Goal: Information Seeking & Learning: Learn about a topic

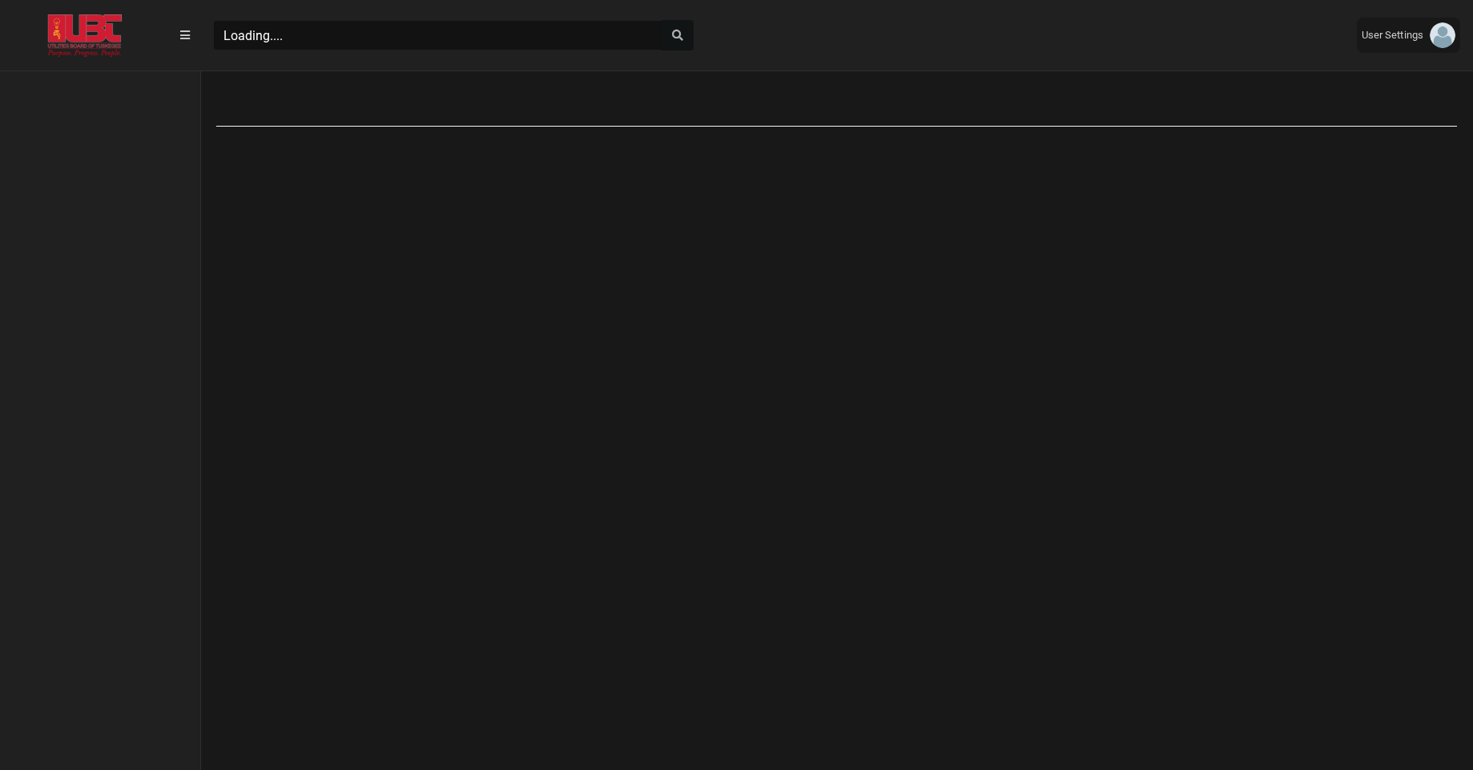
scroll to position [7, 1]
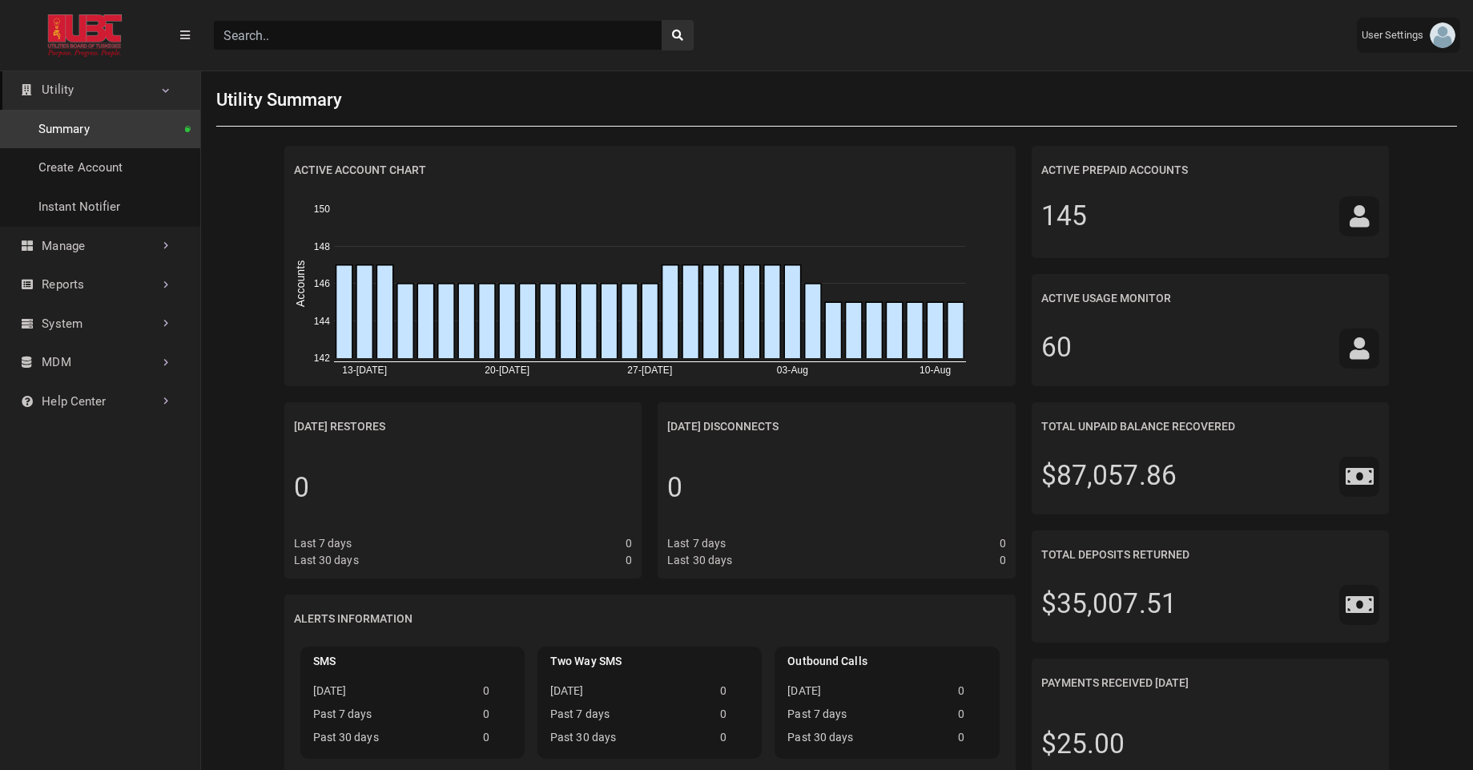
click at [441, 41] on input "Search" at bounding box center [437, 35] width 449 height 30
paste input "07679741"
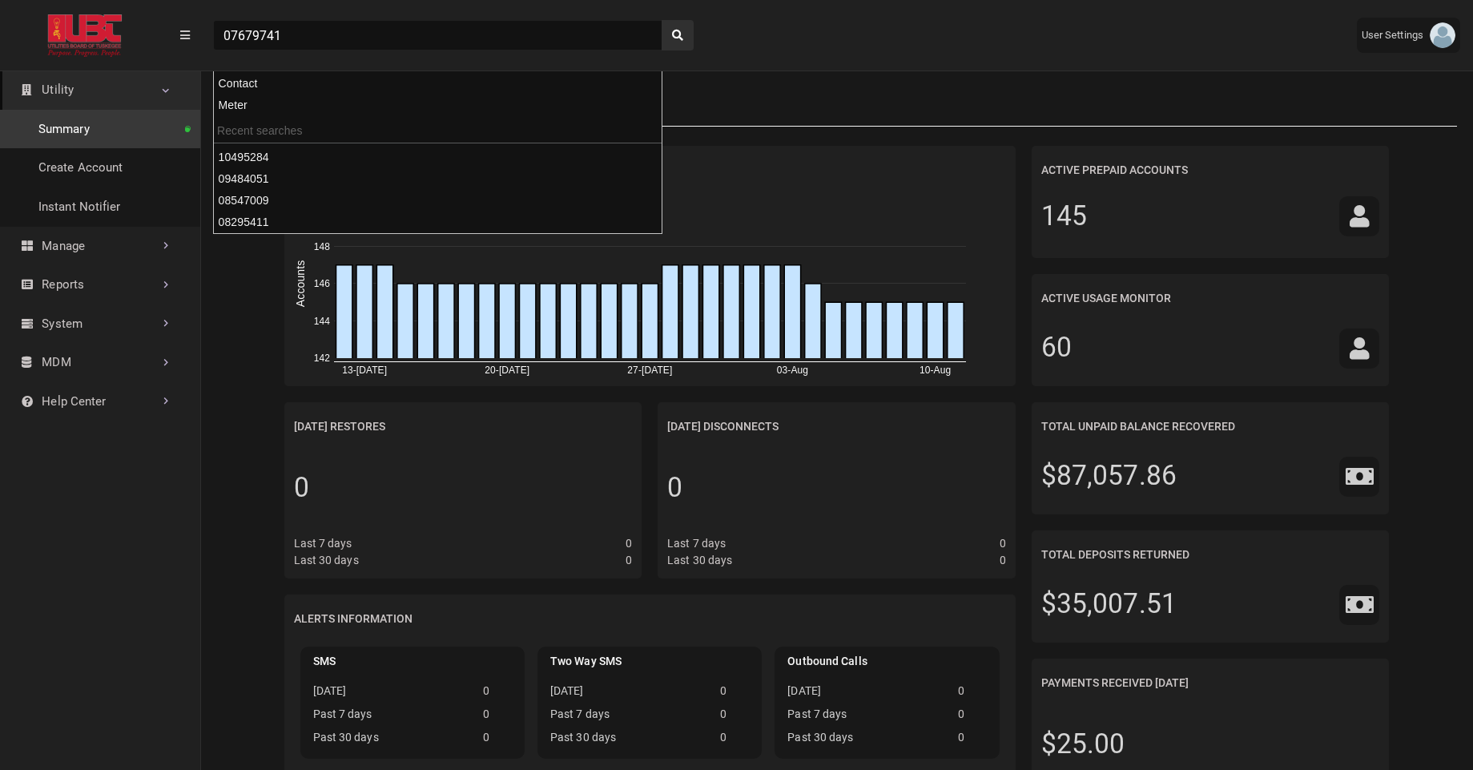
type input "07679741"
click at [662, 20] on button "search" at bounding box center [678, 35] width 32 height 30
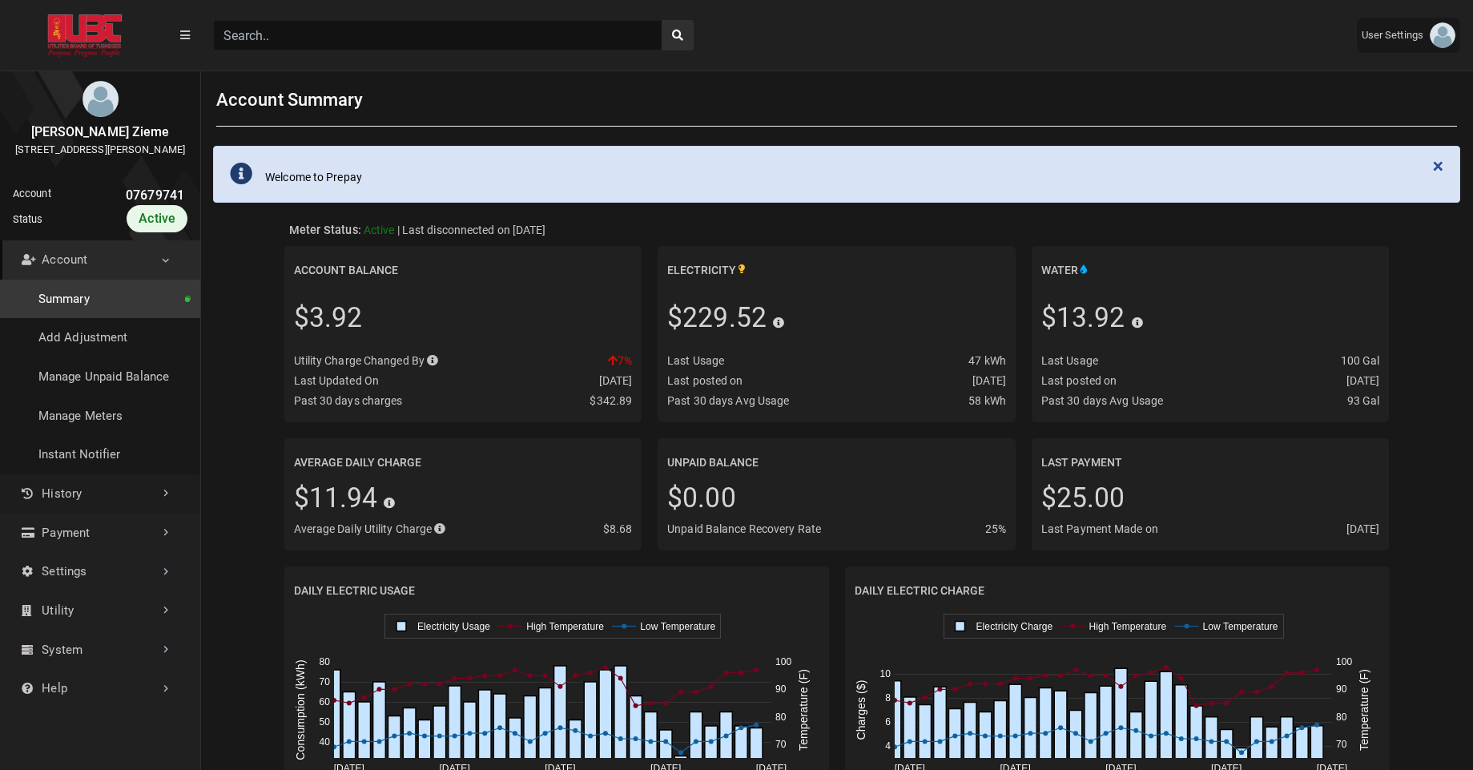
click at [49, 514] on link "History" at bounding box center [100, 493] width 200 height 39
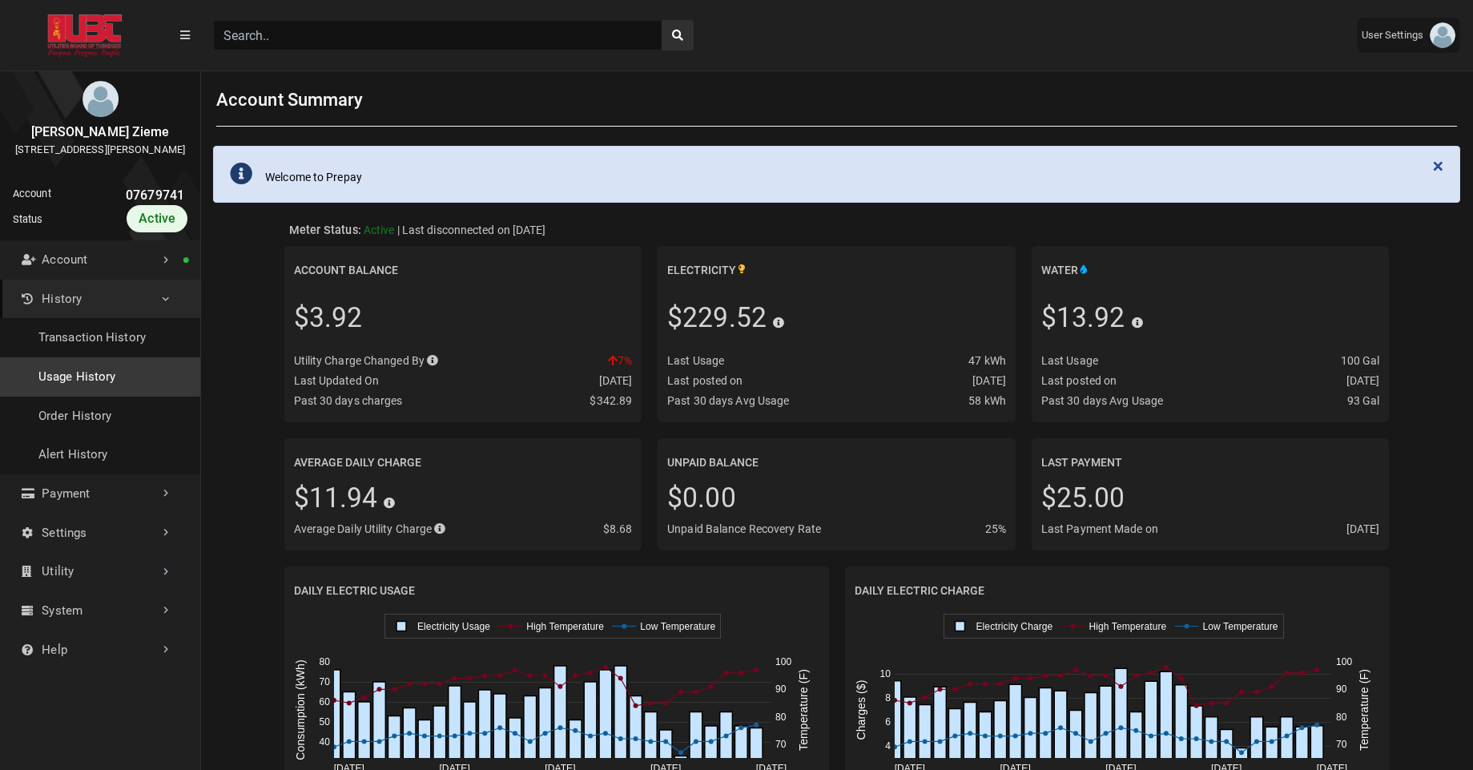
click at [94, 390] on link "Usage History" at bounding box center [100, 376] width 200 height 39
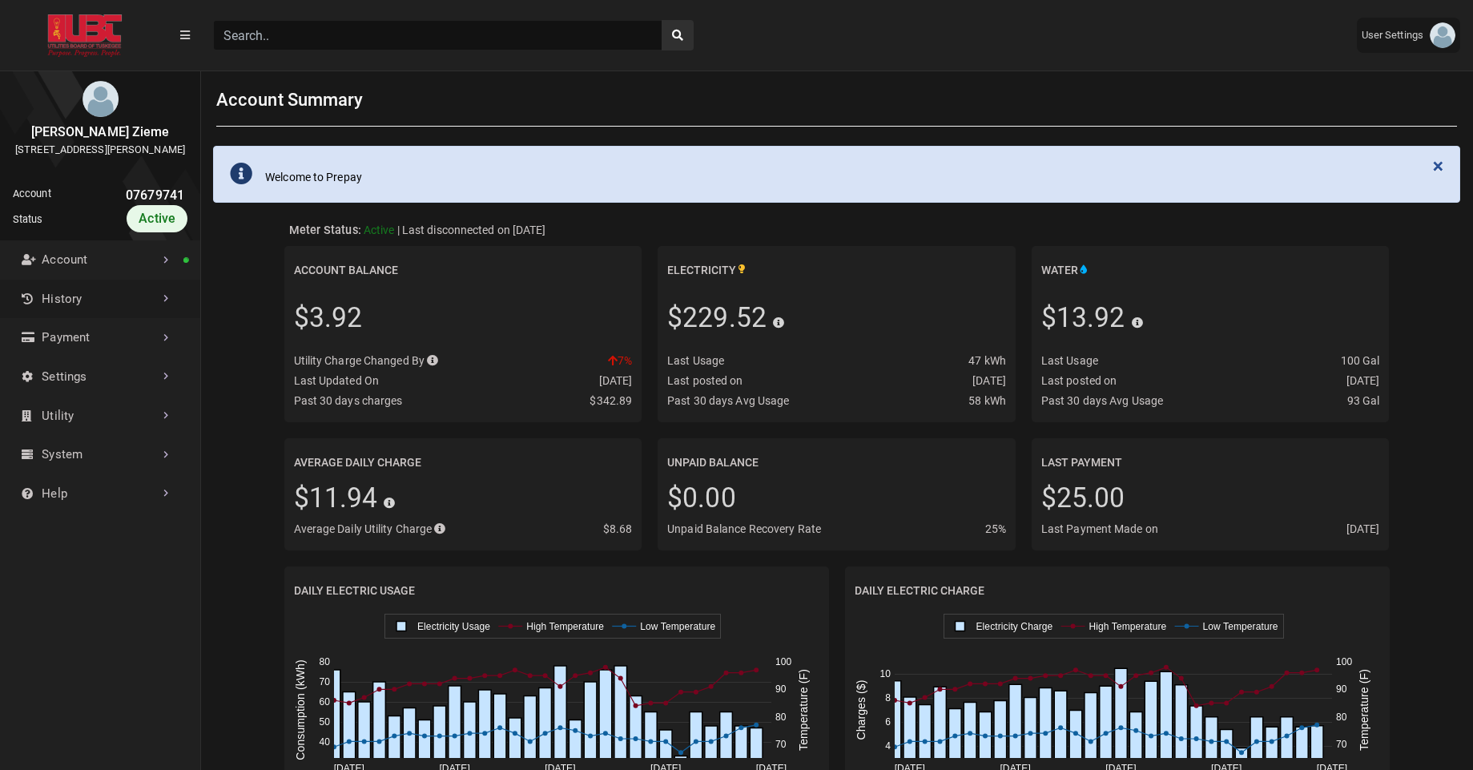
click at [105, 319] on link "History" at bounding box center [100, 299] width 200 height 39
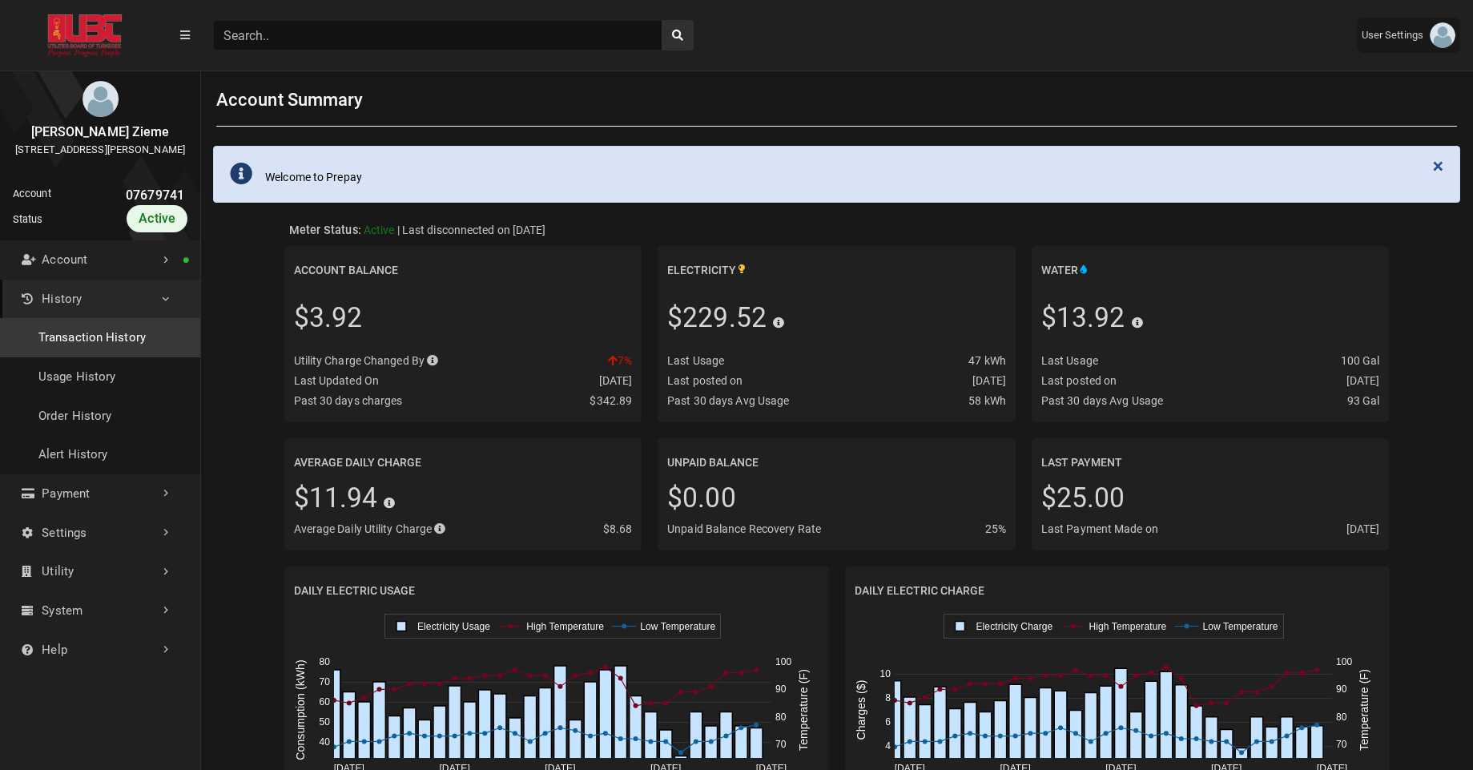
click at [87, 353] on link "Transaction History" at bounding box center [100, 337] width 200 height 39
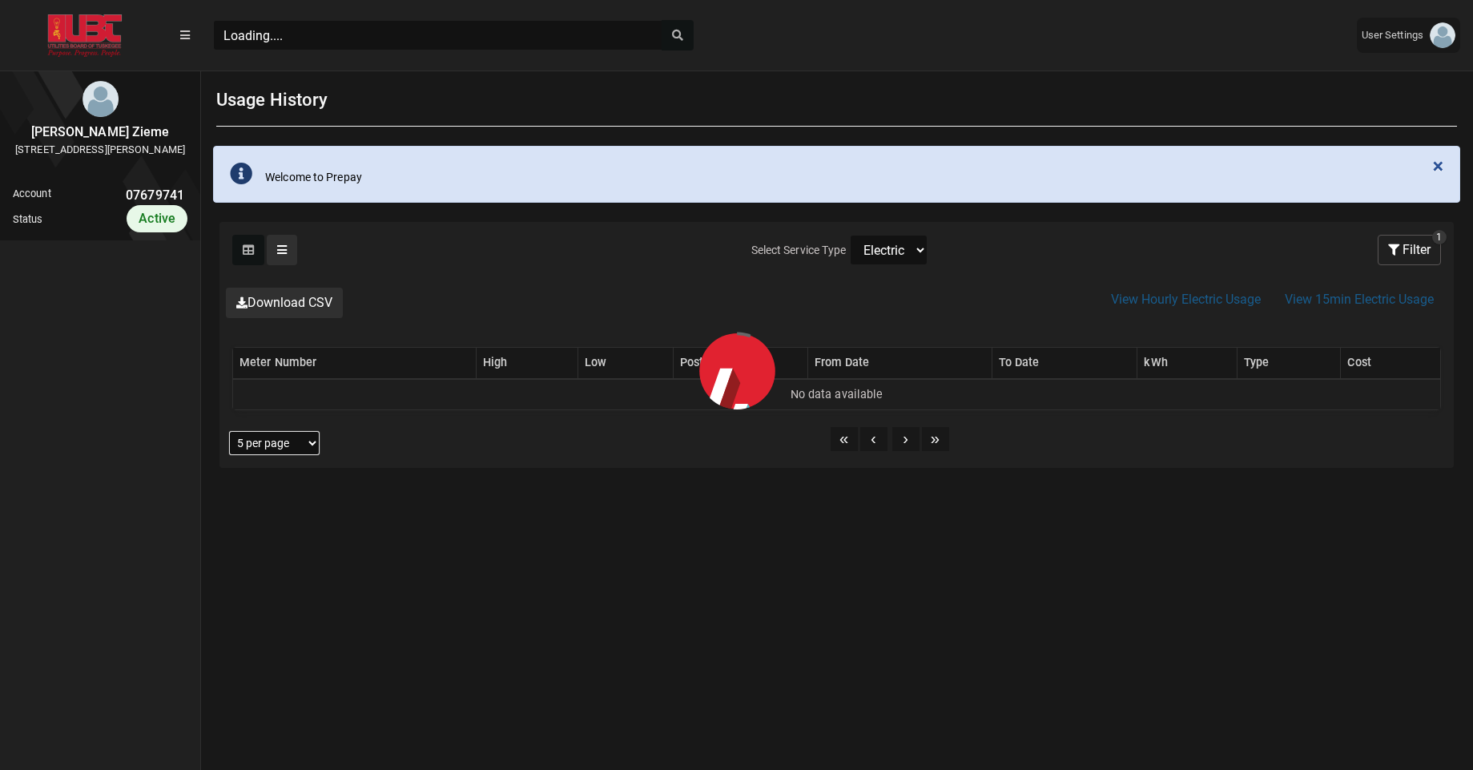
scroll to position [7, 1]
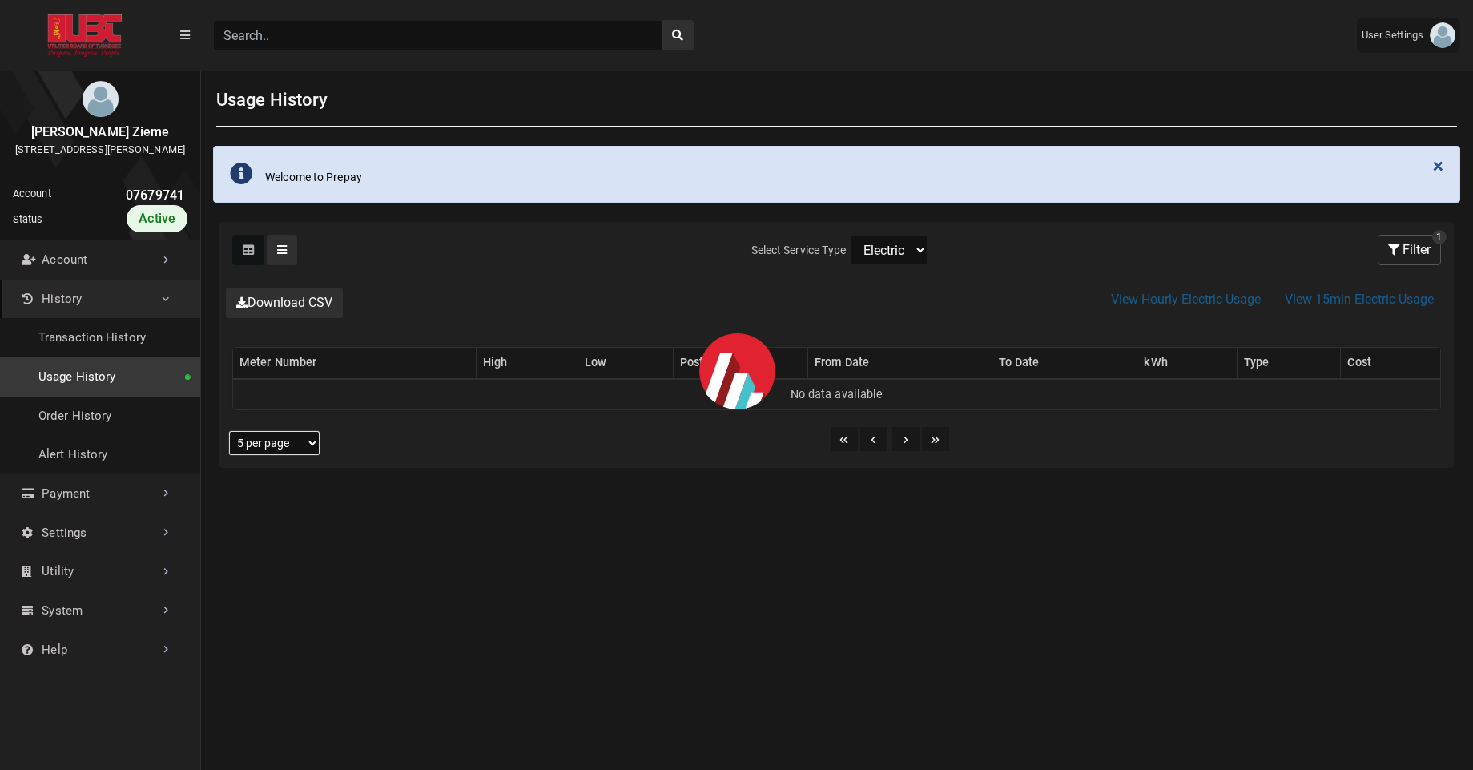
select select "25 per page"
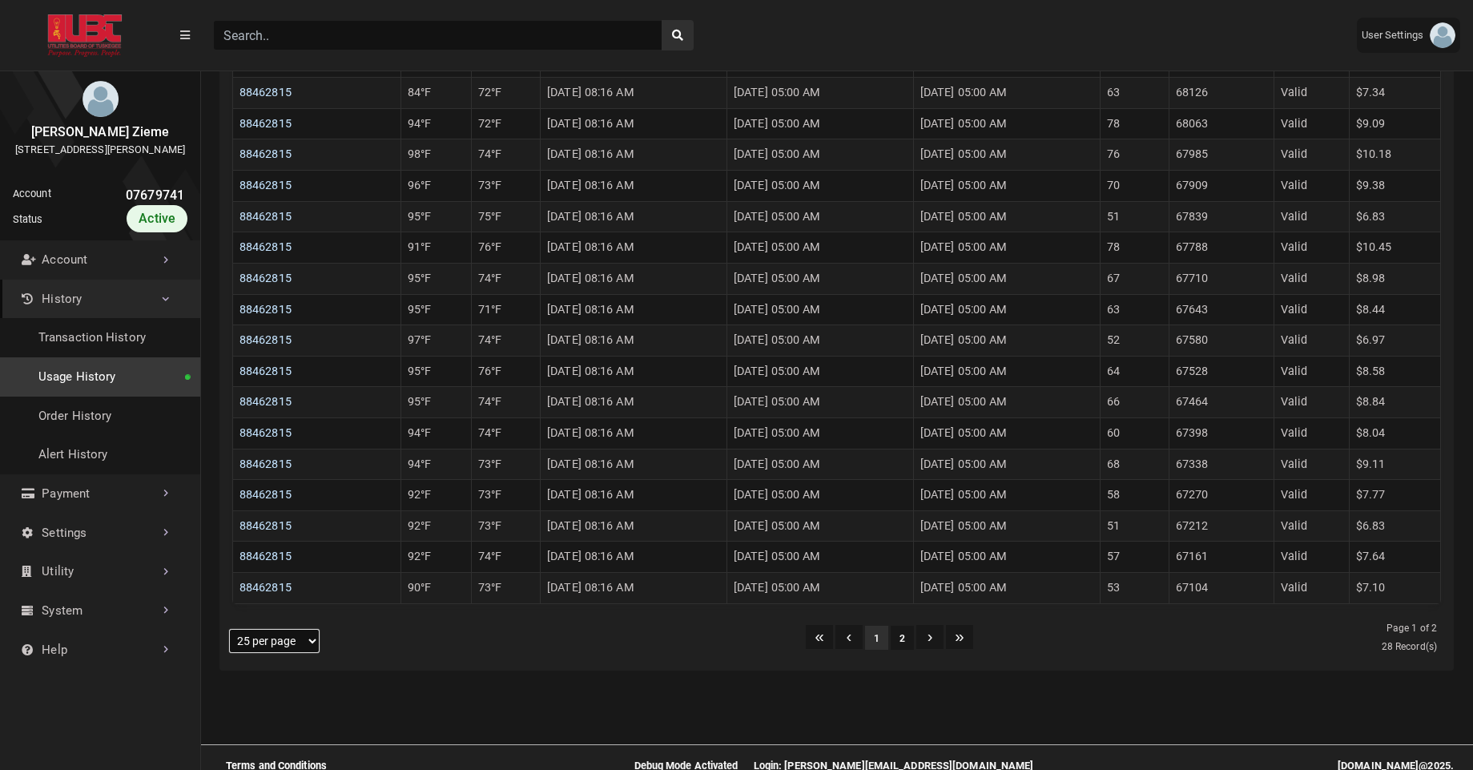
scroll to position [744, 0]
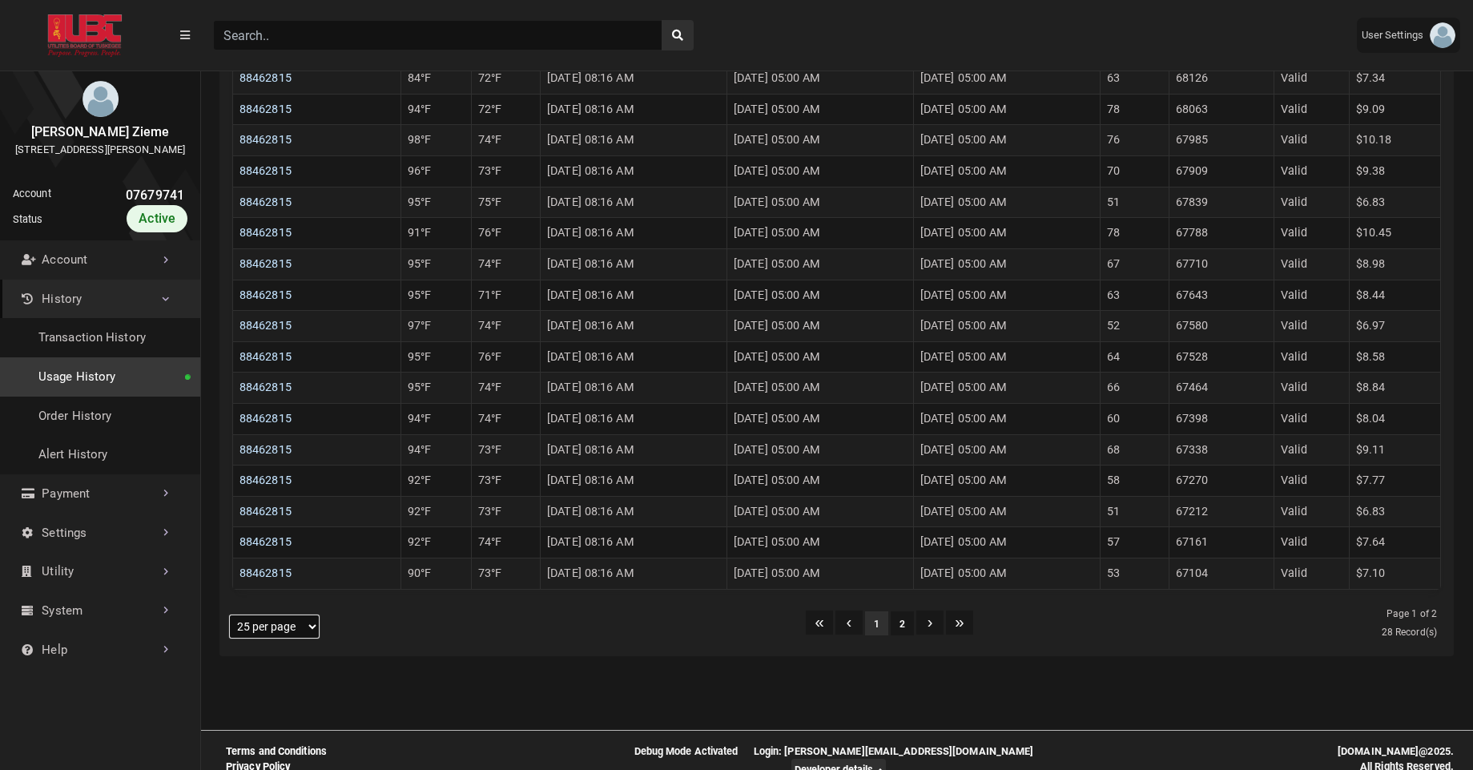
drag, startPoint x: 299, startPoint y: 627, endPoint x: 397, endPoint y: 650, distance: 101.1
click at [397, 650] on div "Clicking on the following buttons will update the content below Selected Select…" at bounding box center [837, 143] width 1235 height 1026
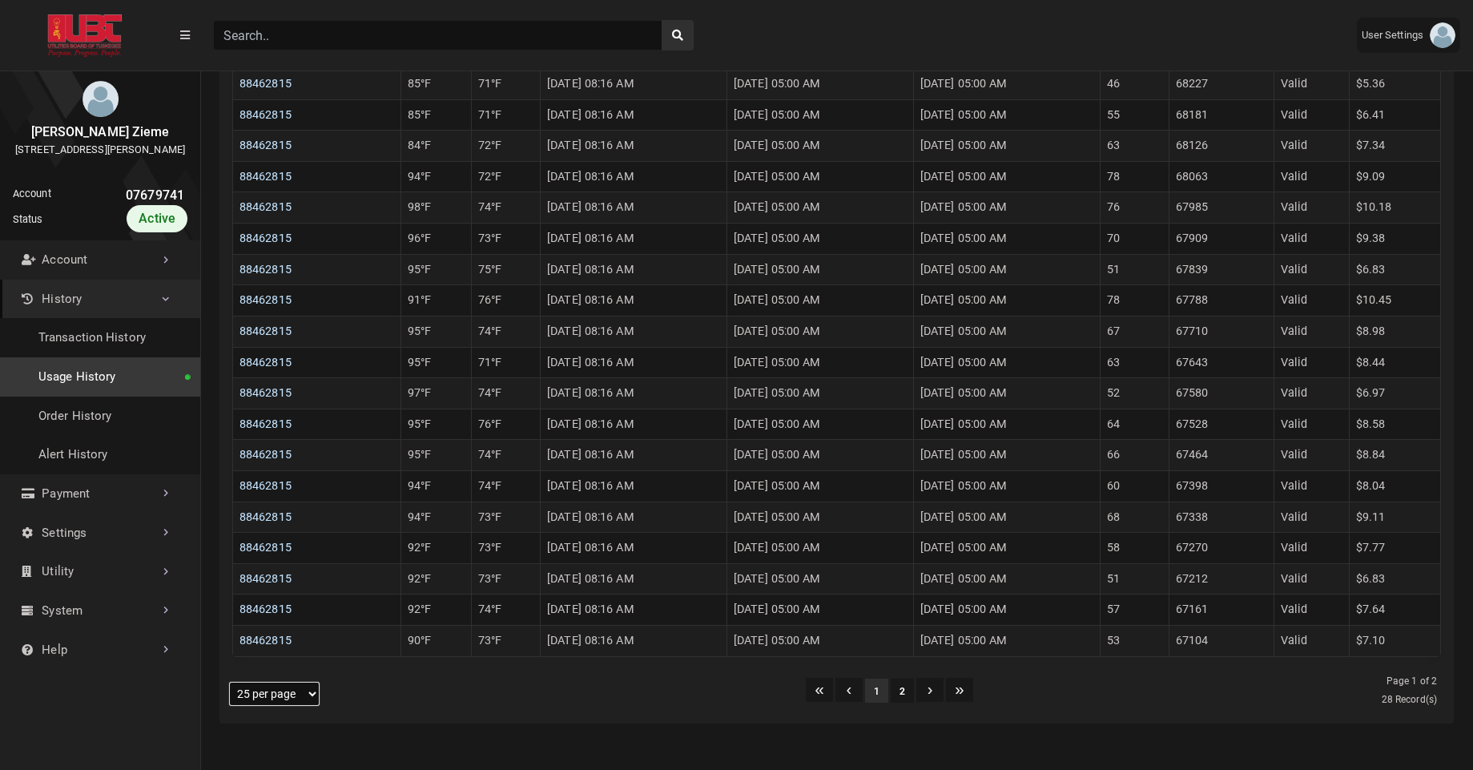
scroll to position [674, 0]
drag, startPoint x: 725, startPoint y: 179, endPoint x: 844, endPoint y: 183, distance: 119.4
click at [844, 183] on td "07/31/2025 05:00 AM" at bounding box center [821, 178] width 187 height 31
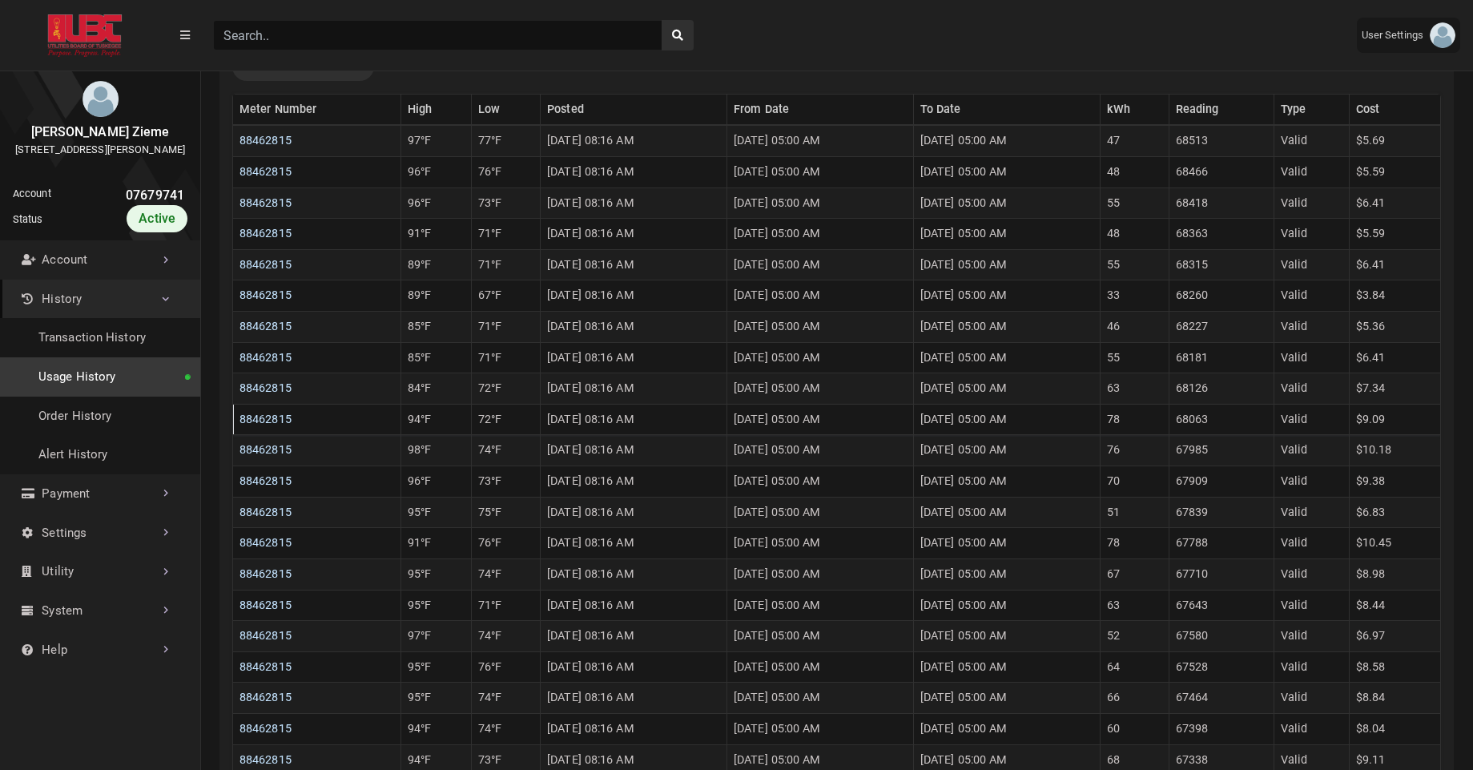
scroll to position [427, 0]
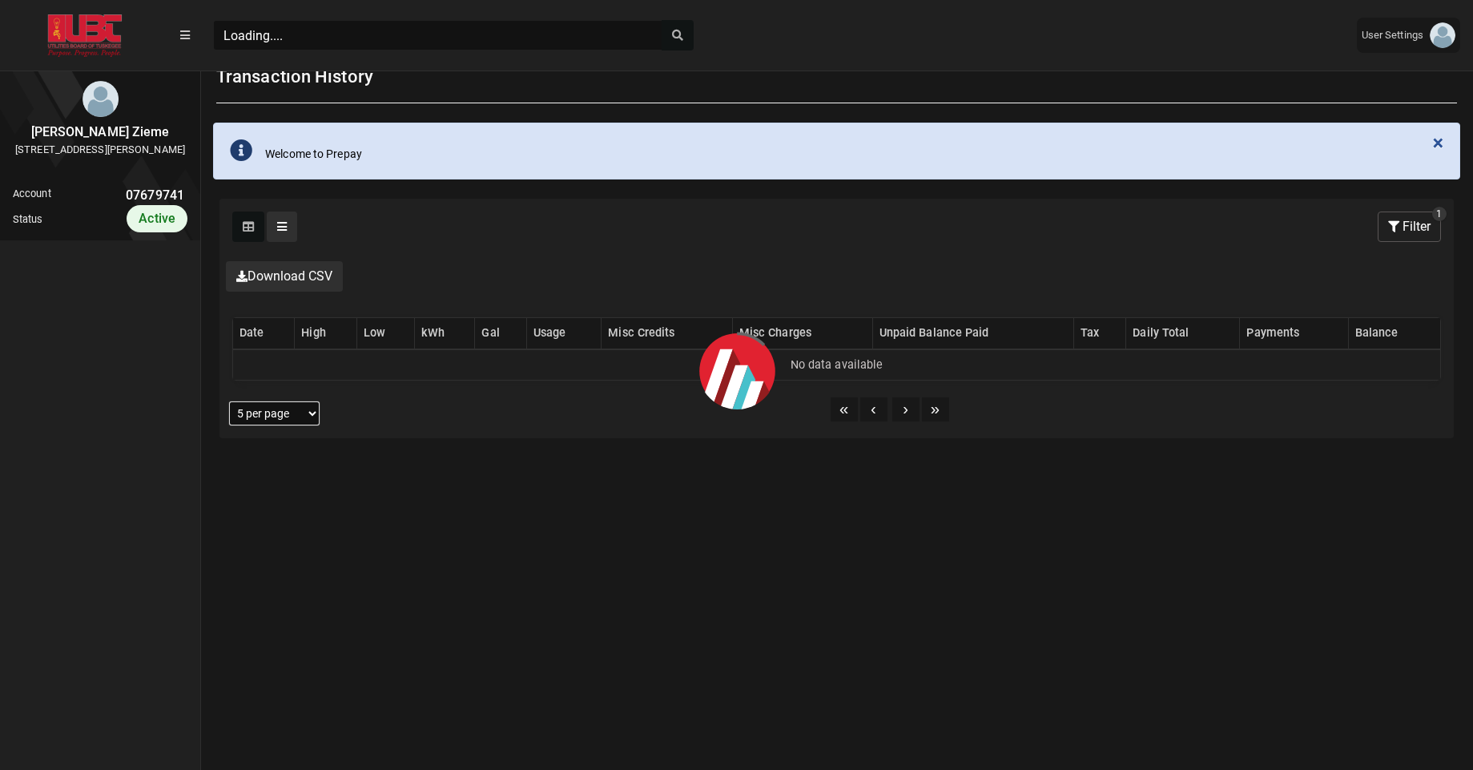
scroll to position [27, 0]
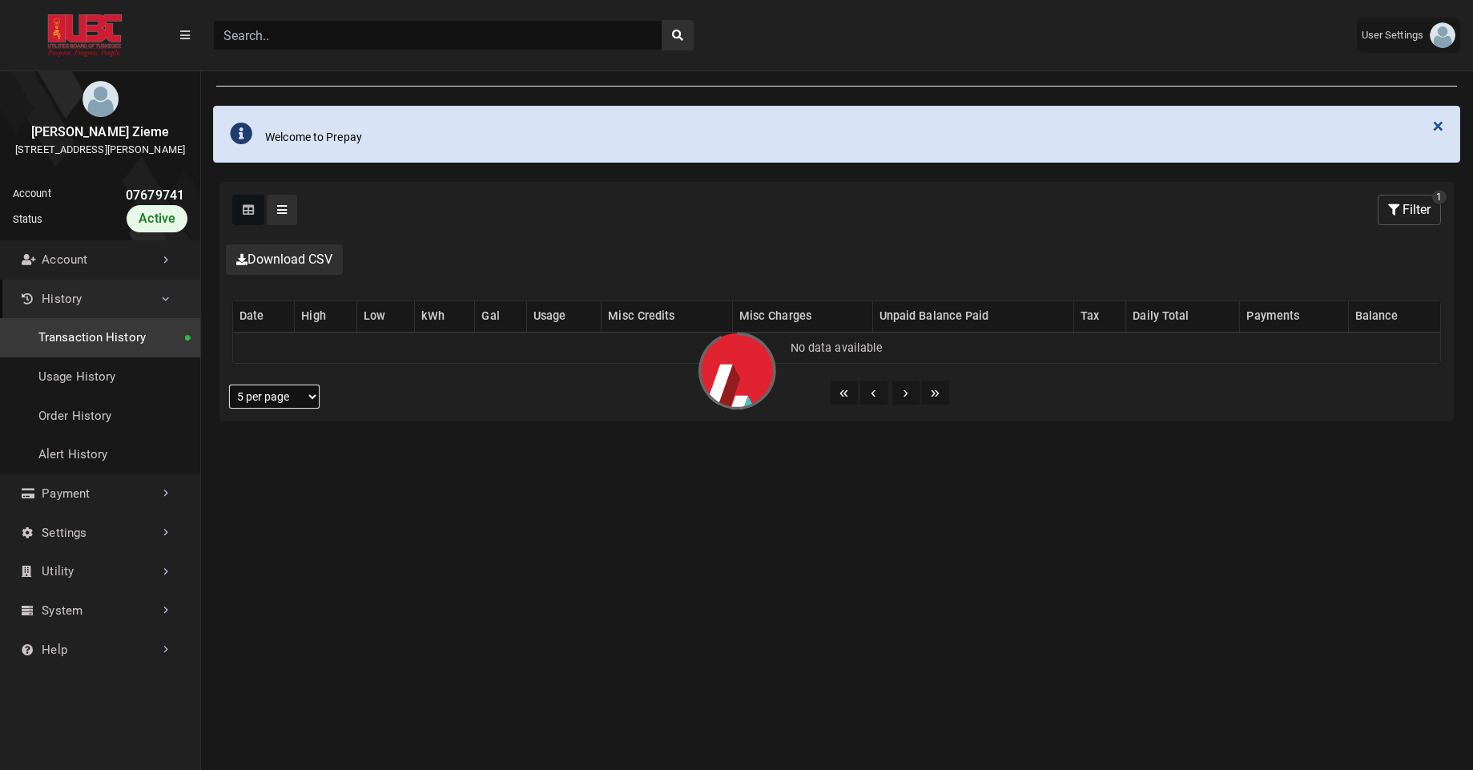
select select "25 per page"
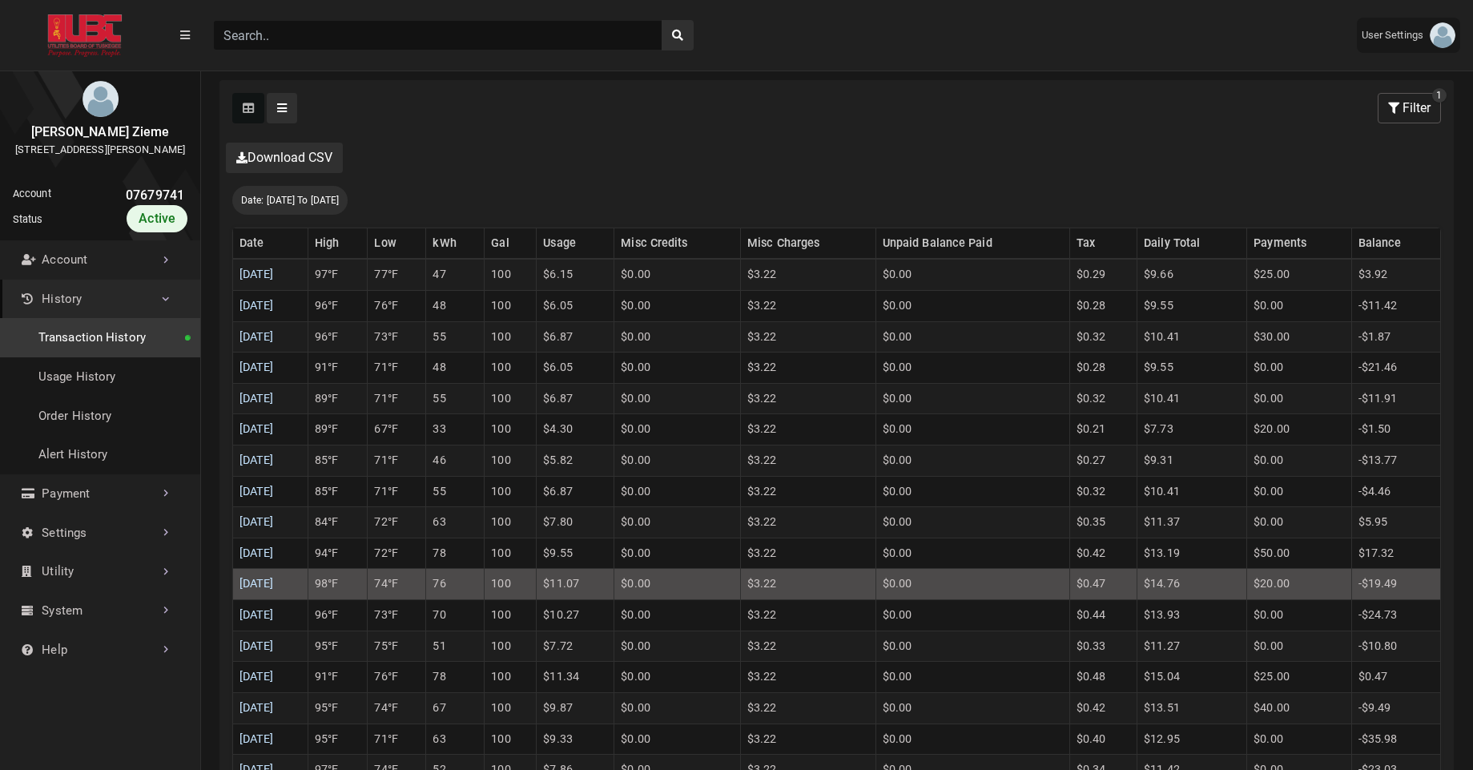
scroll to position [346, 0]
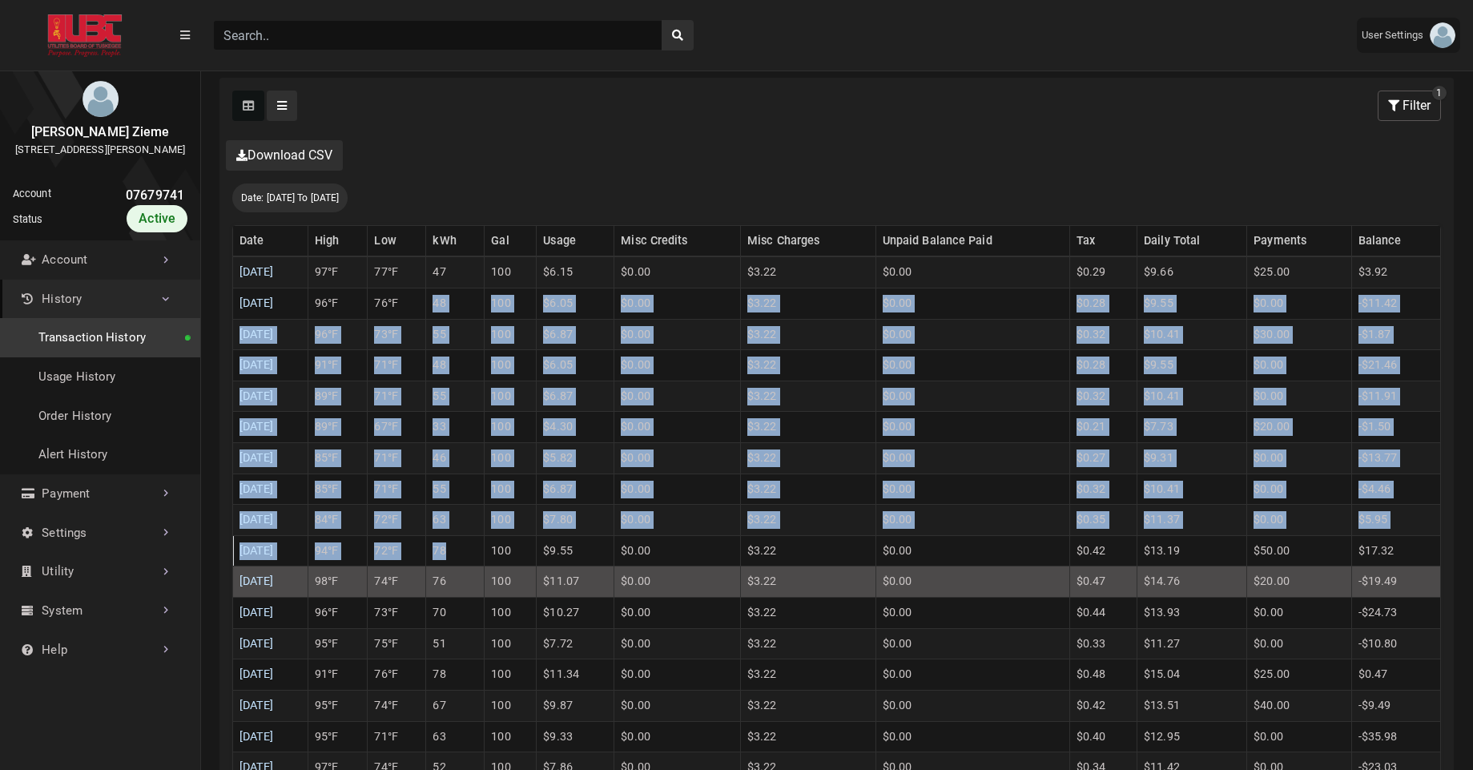
drag, startPoint x: 465, startPoint y: 303, endPoint x: 486, endPoint y: 545, distance: 242.9
click at [486, 545] on tbody "08/10/2025 97°F 77°F 47 100 $6.15 $0.00 $3.22 $0.00 $0.29 $9.66 $25.00 $3.92 08…" at bounding box center [837, 643] width 1208 height 774
click at [485, 545] on td "78" at bounding box center [455, 550] width 58 height 31
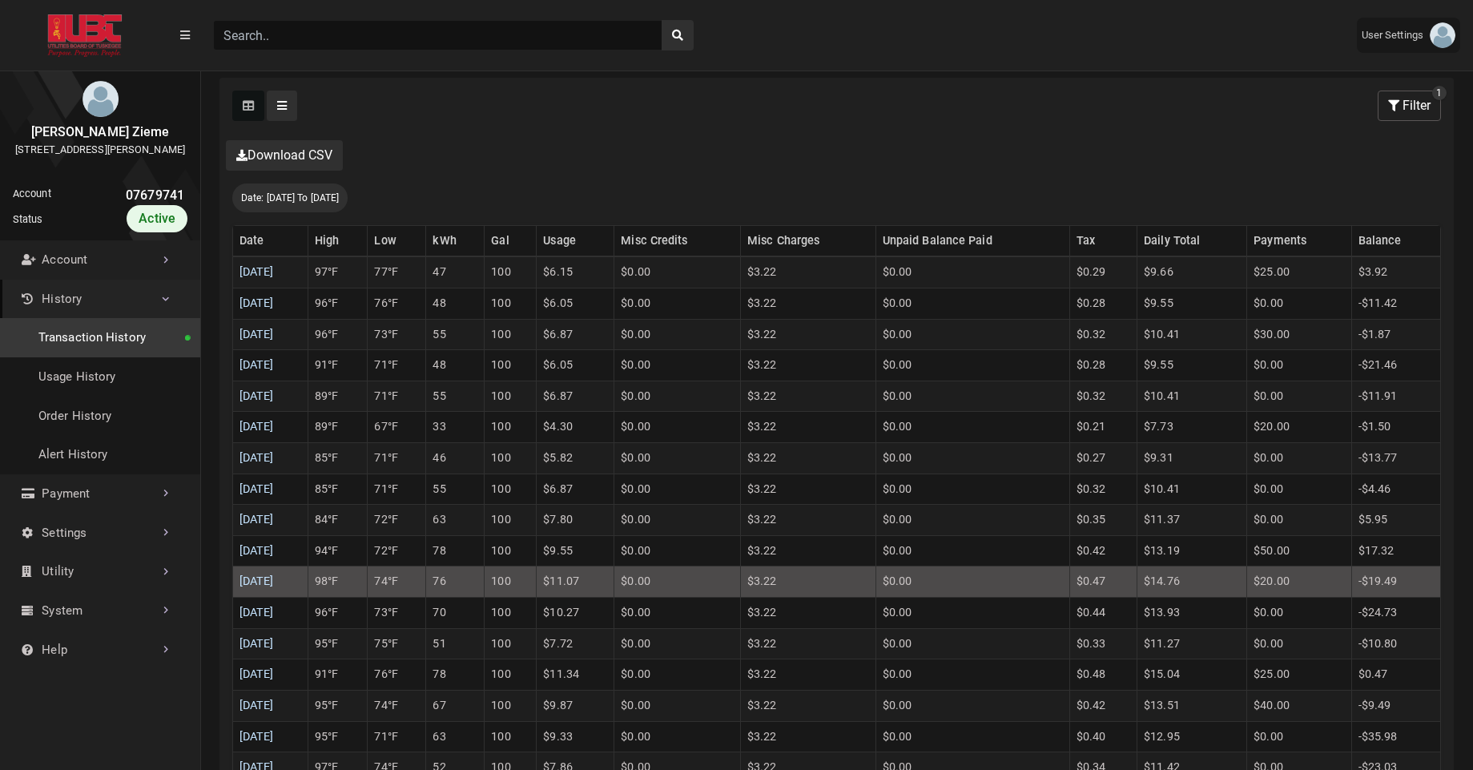
click at [93, 317] on link "History" at bounding box center [100, 299] width 200 height 39
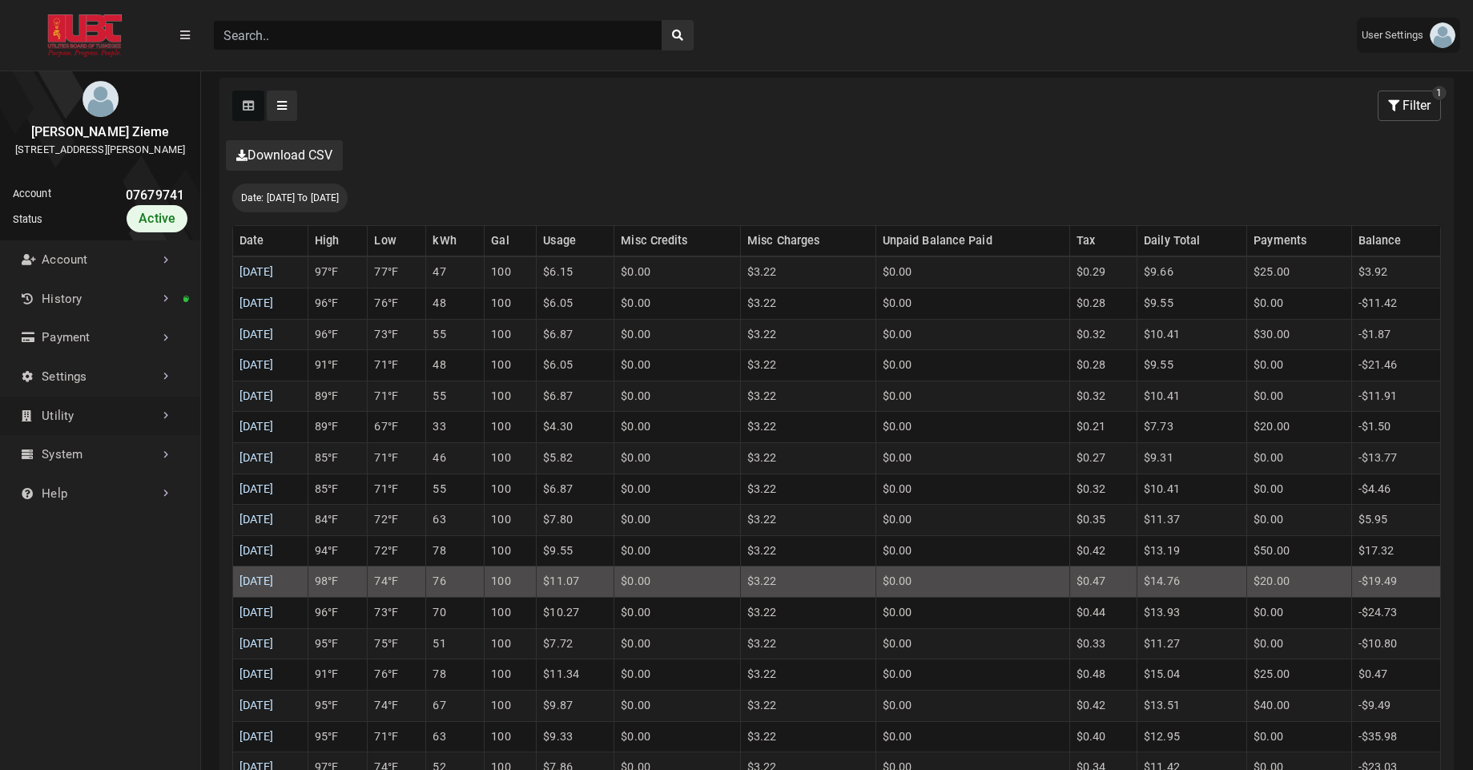
click at [79, 433] on link "Utility" at bounding box center [100, 416] width 200 height 39
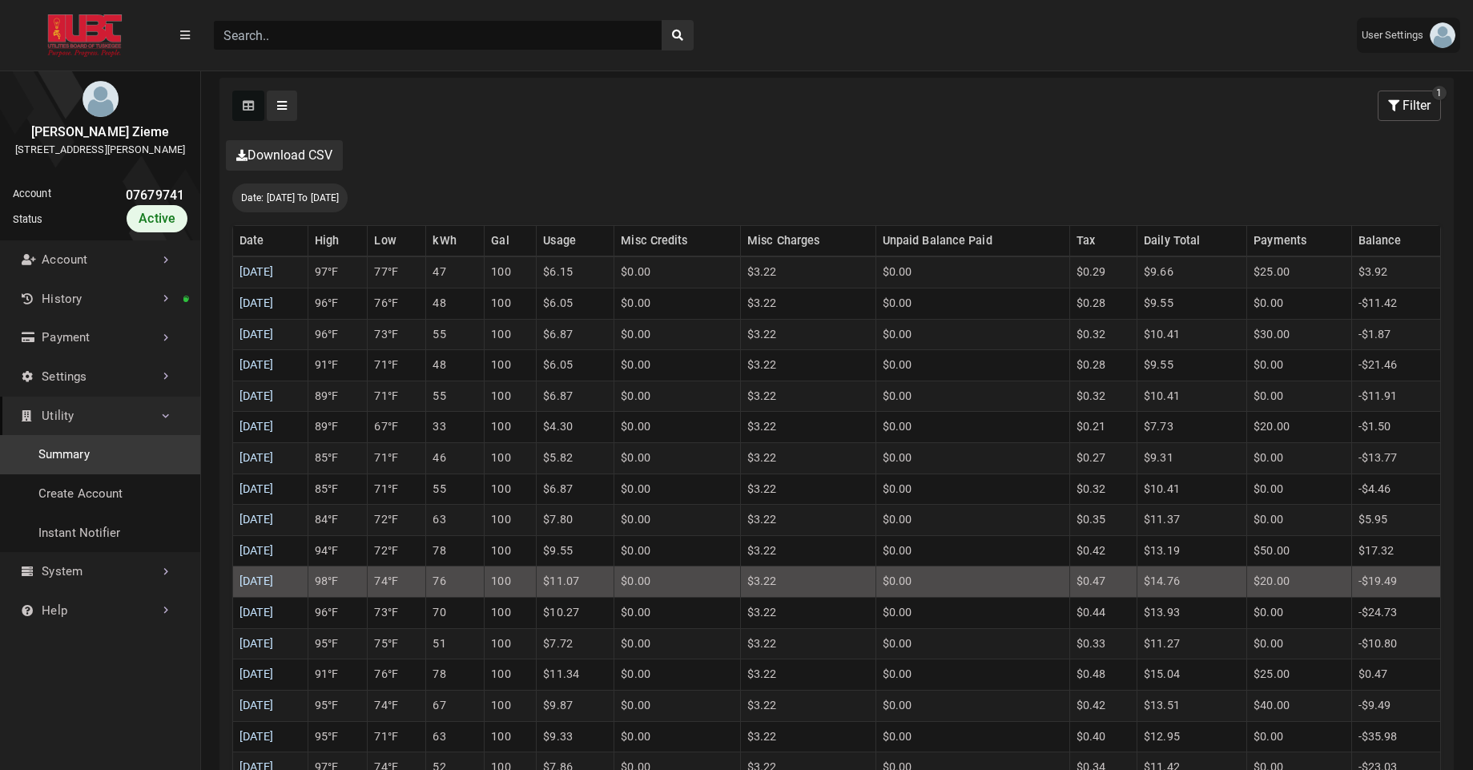
click at [70, 474] on link "Summary" at bounding box center [100, 454] width 200 height 39
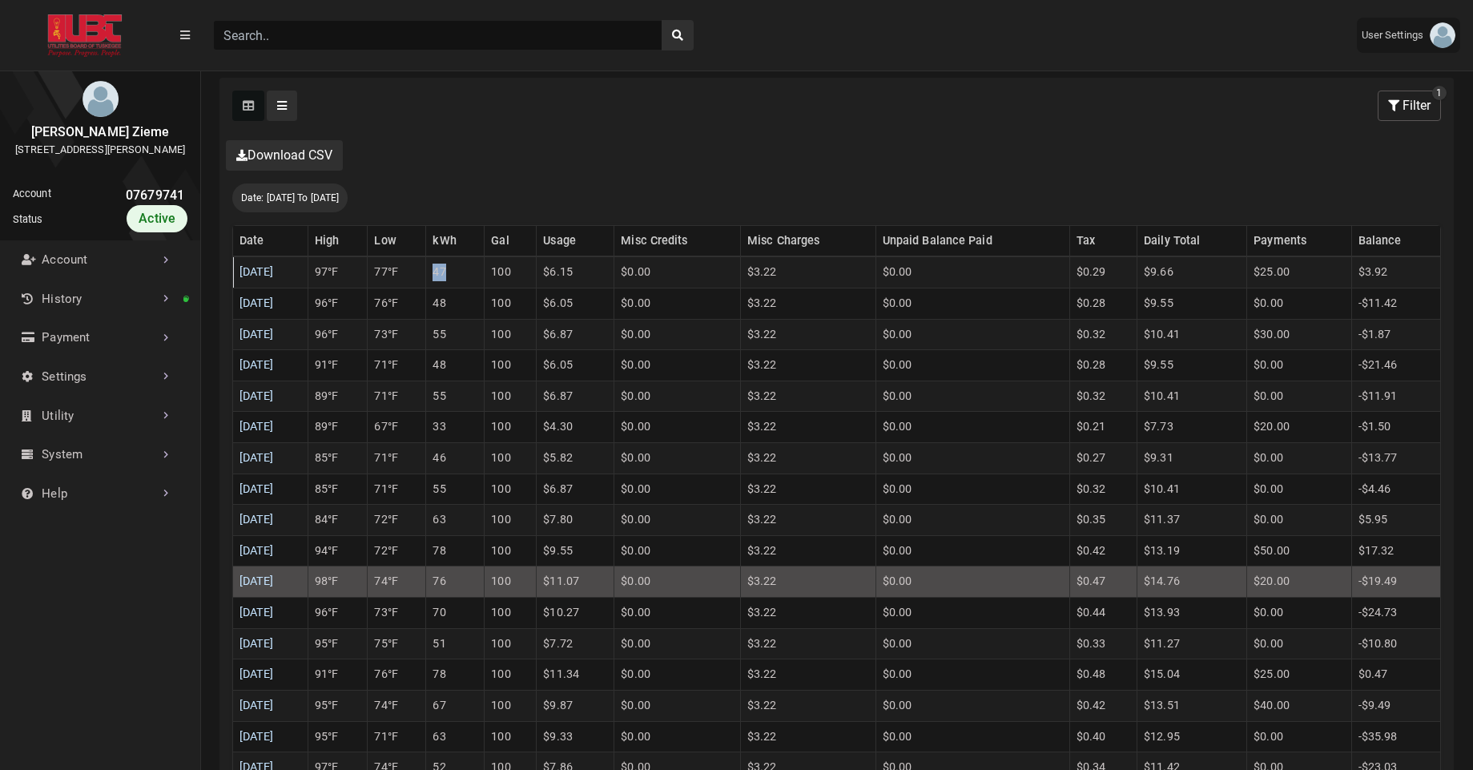
drag, startPoint x: 470, startPoint y: 274, endPoint x: 482, endPoint y: 274, distance: 12.0
click at [482, 274] on td "47" at bounding box center [455, 271] width 58 height 31
click at [701, 181] on div "Clicking on the following buttons will update the content below Selected Select…" at bounding box center [837, 588] width 1235 height 1020
drag, startPoint x: 581, startPoint y: 278, endPoint x: 607, endPoint y: 278, distance: 26.4
click at [607, 278] on td "$6.15" at bounding box center [576, 271] width 78 height 31
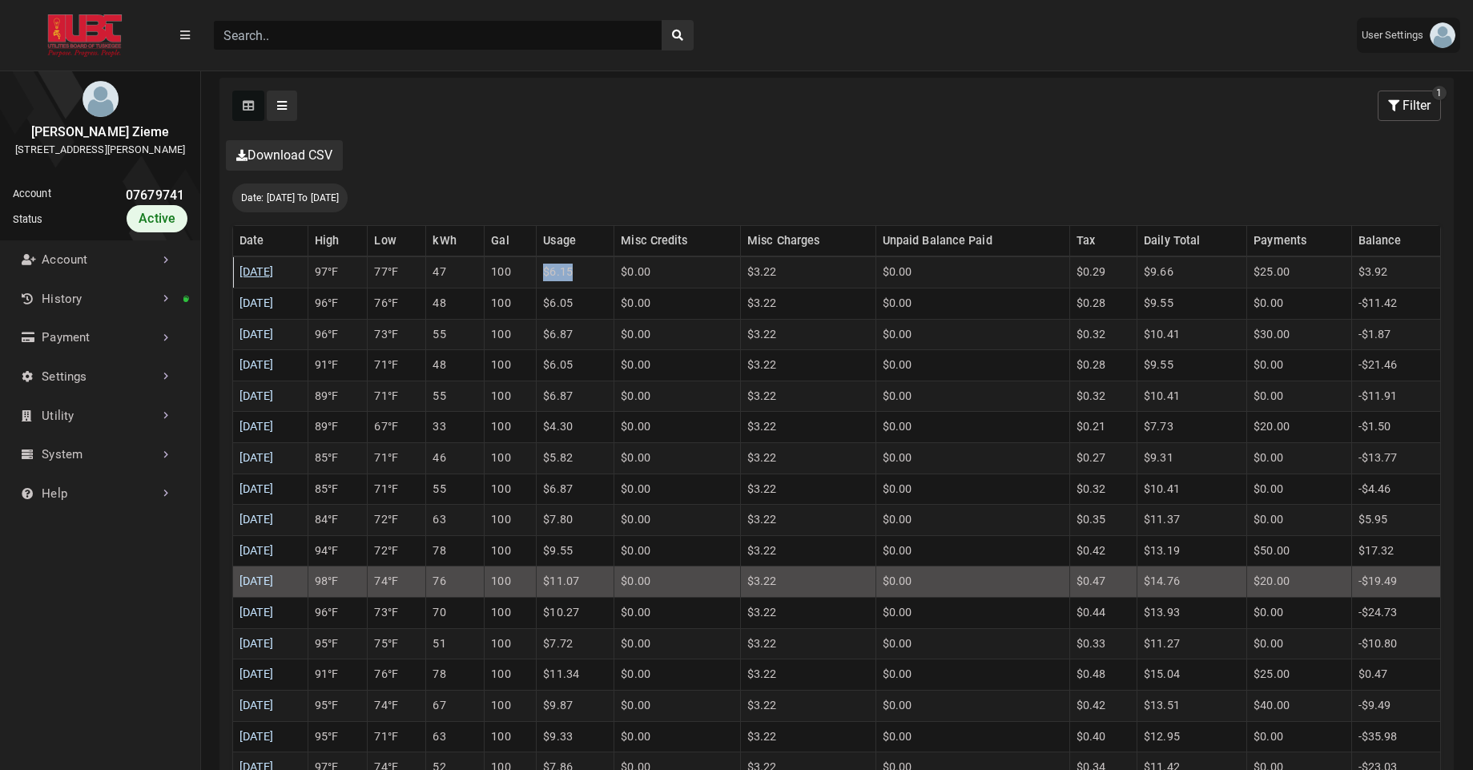
click at [271, 276] on link "08/10/2025" at bounding box center [257, 272] width 34 height 14
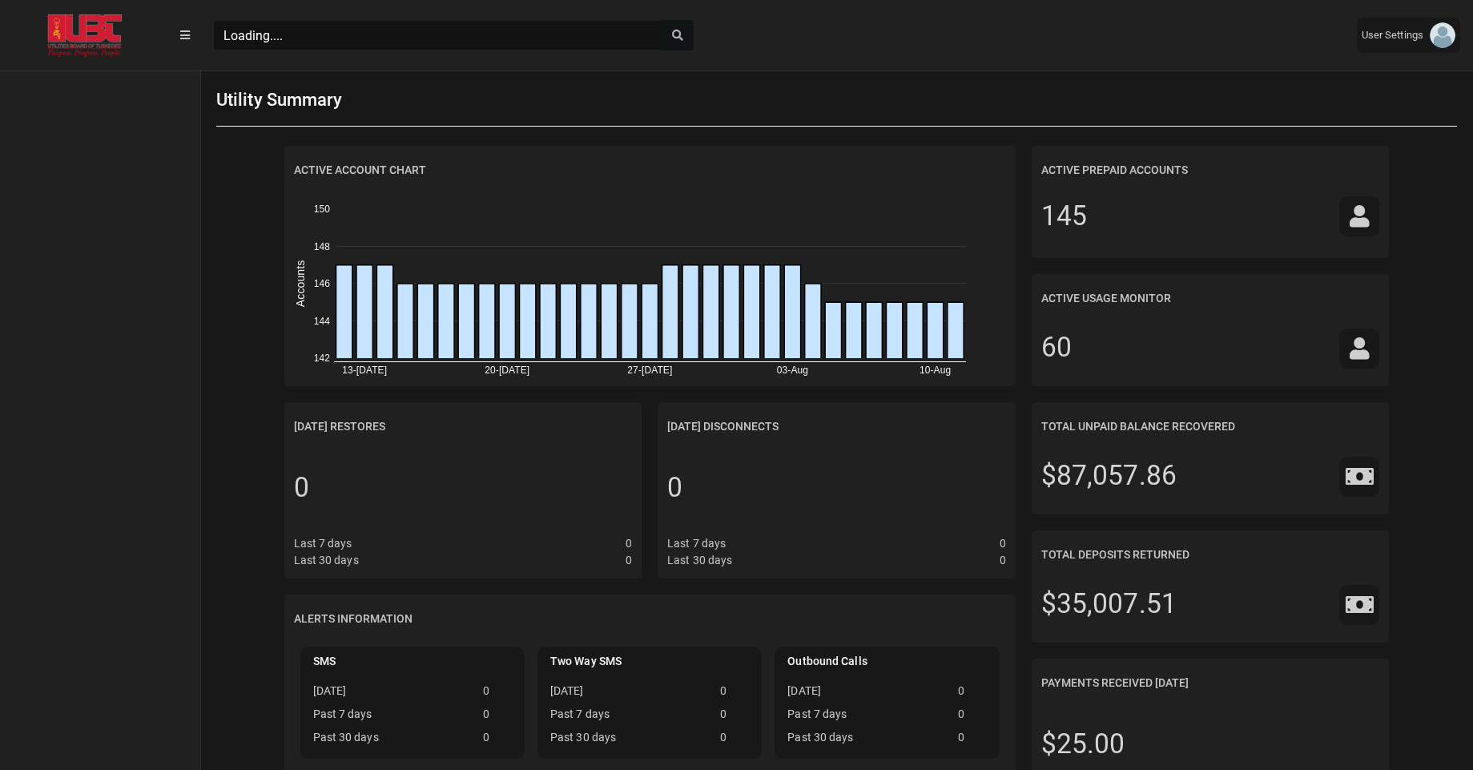
scroll to position [7, 1]
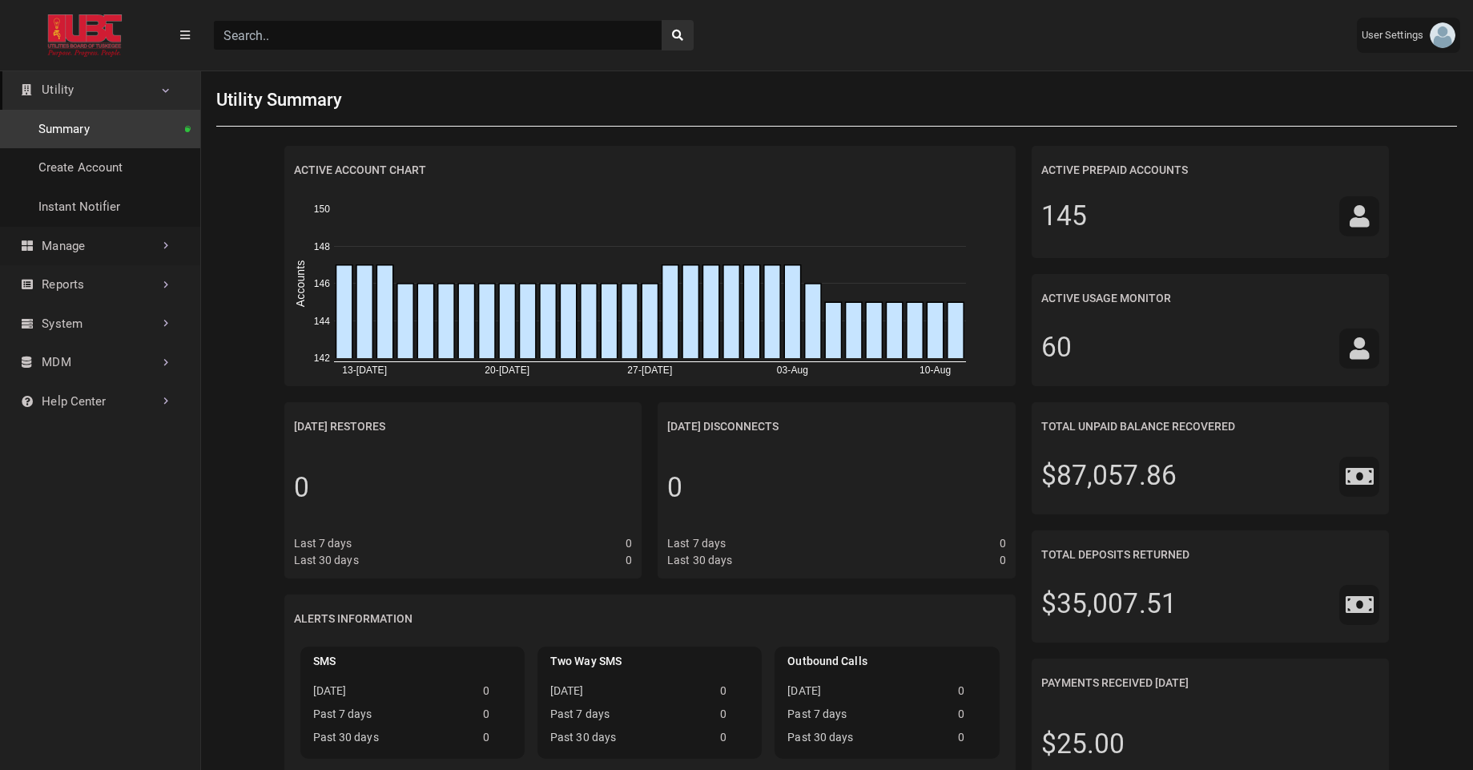
click at [136, 246] on link "Manage" at bounding box center [100, 246] width 200 height 39
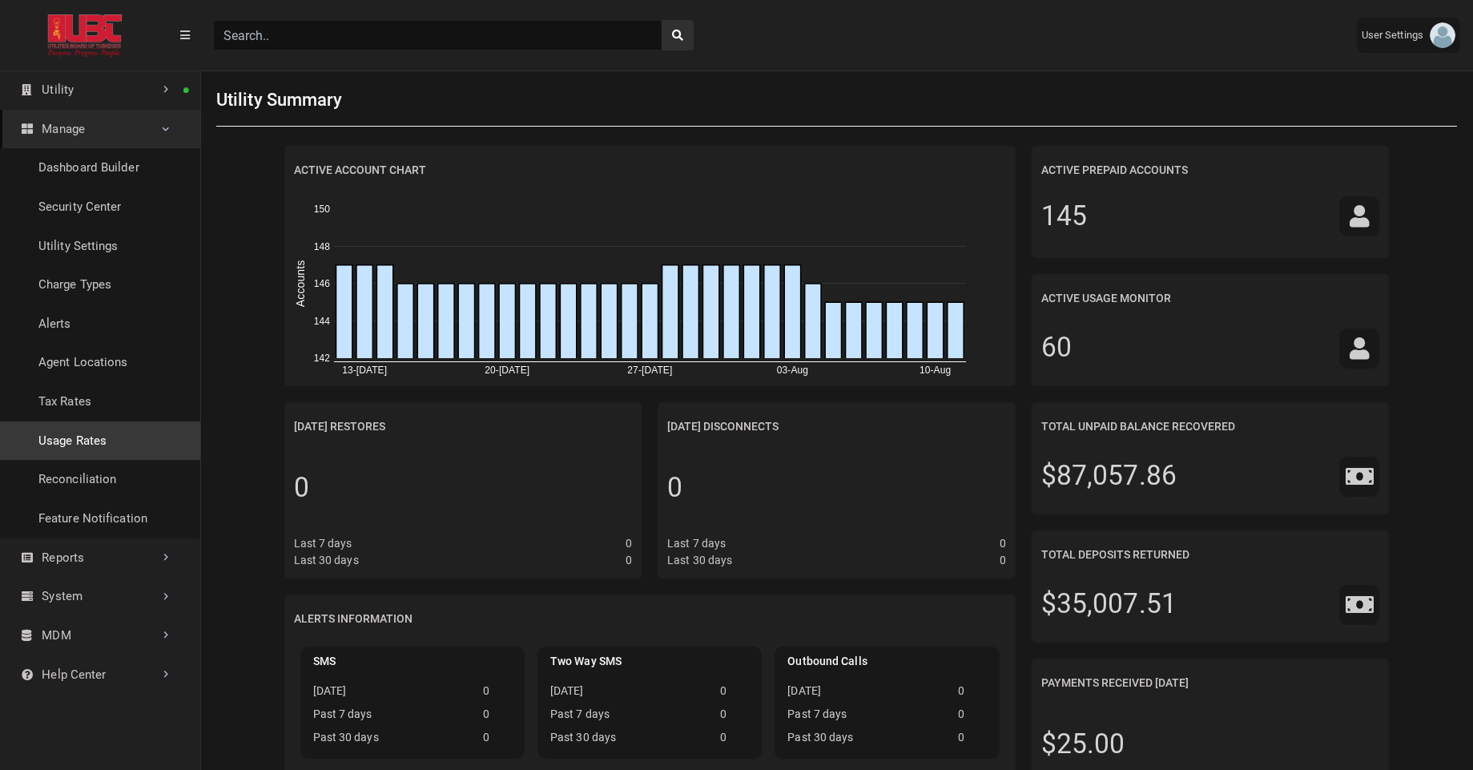
click at [78, 441] on link "Usage Rates" at bounding box center [100, 440] width 200 height 39
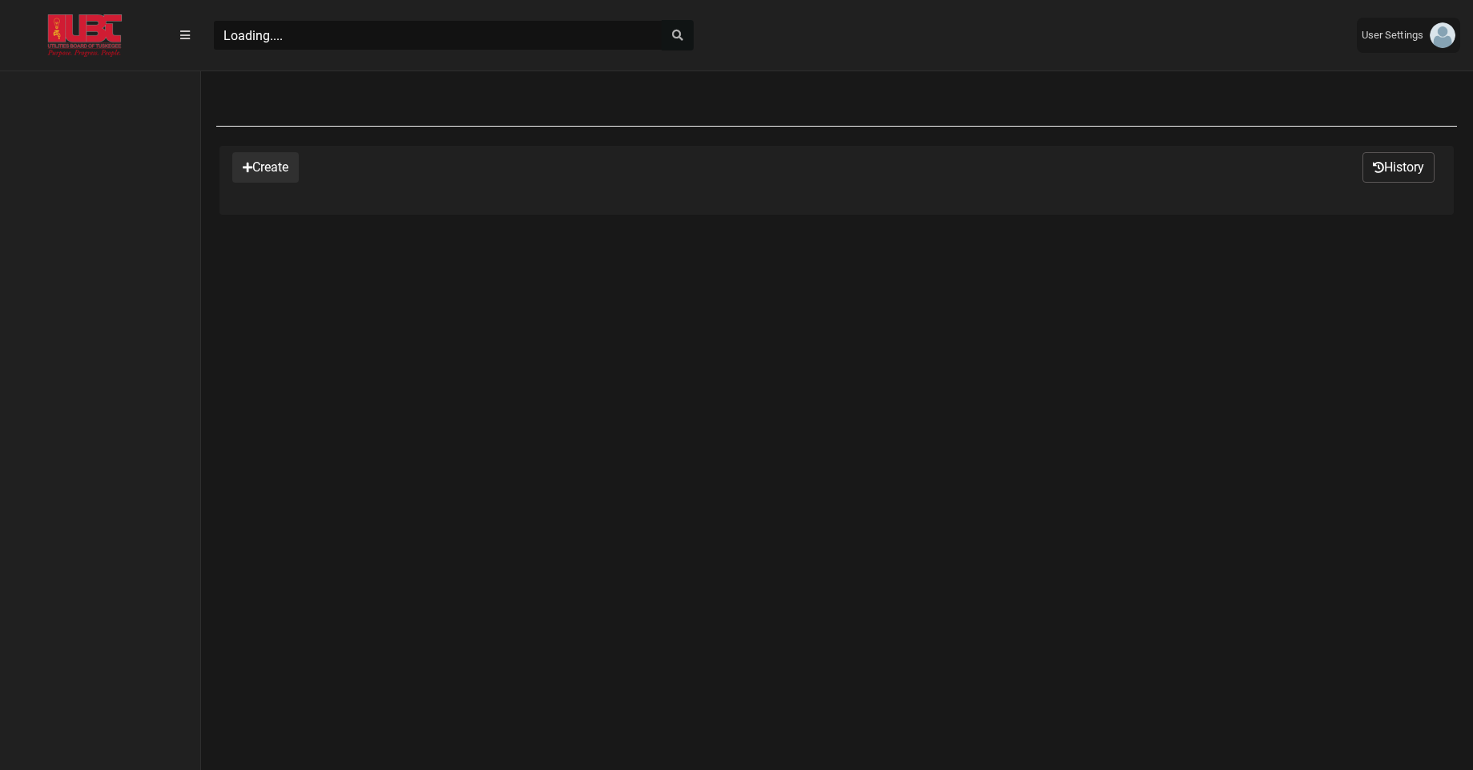
scroll to position [712, 200]
select select "25 per page"
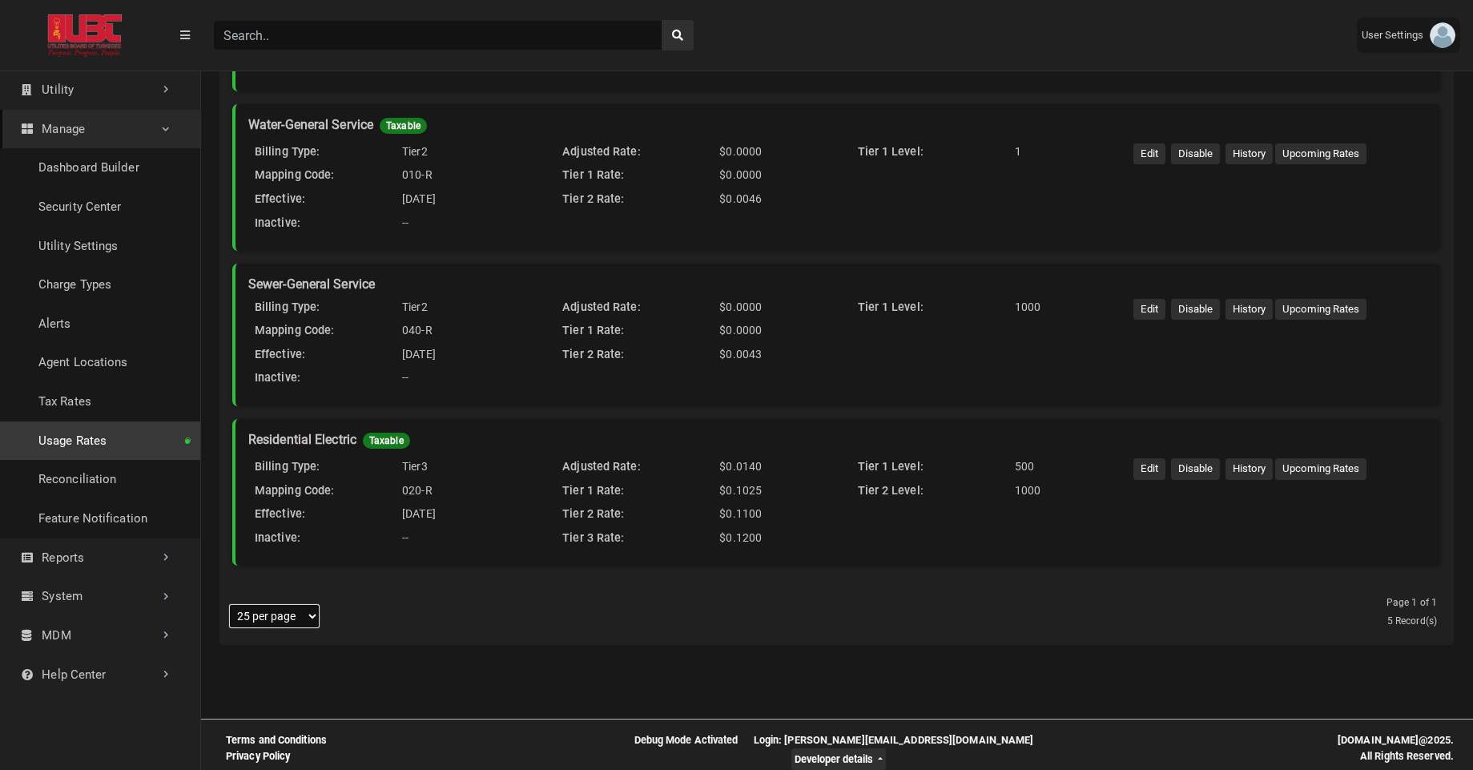
scroll to position [437, 0]
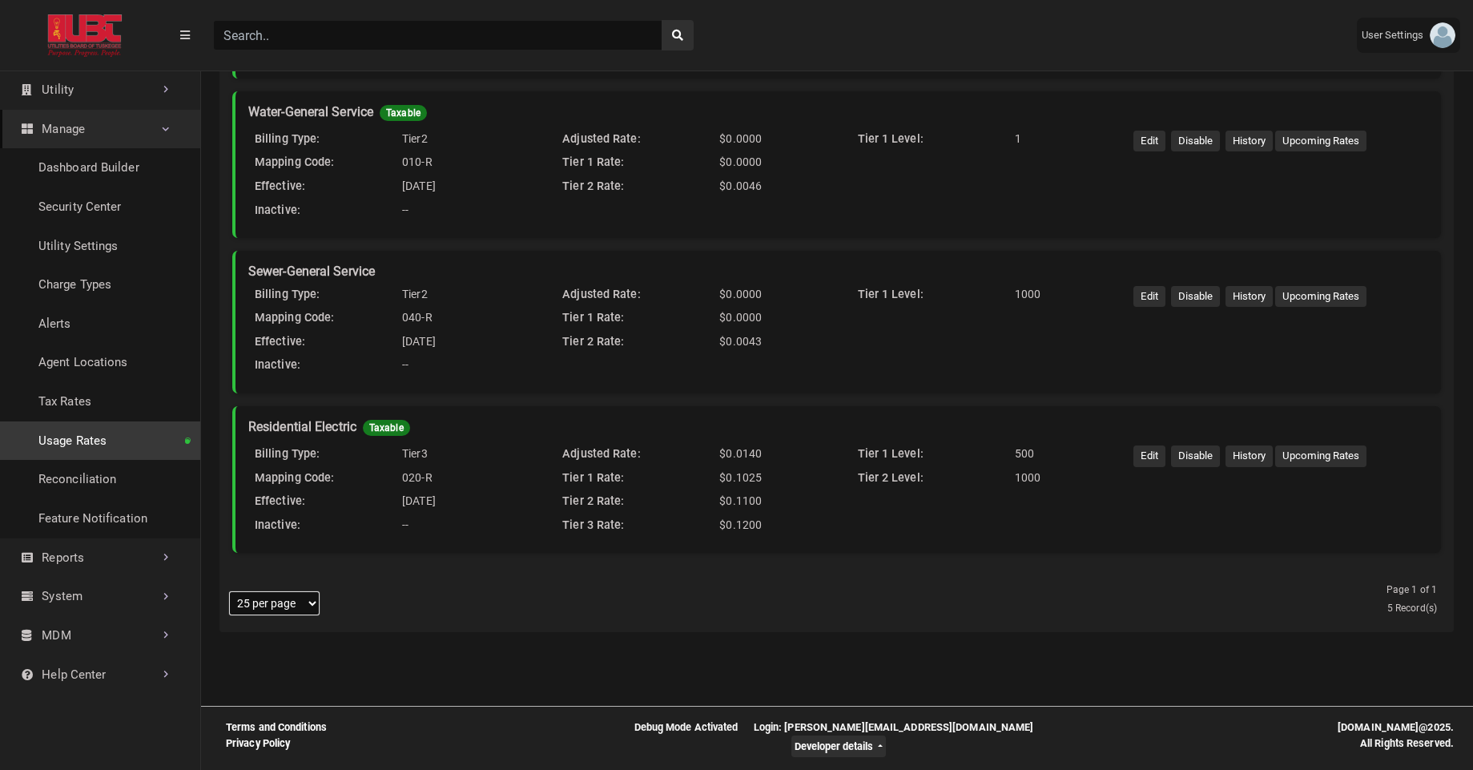
drag, startPoint x: 722, startPoint y: 502, endPoint x: 761, endPoint y: 502, distance: 39.3
click at [761, 502] on div "$0.1100" at bounding box center [769, 502] width 112 height 18
drag, startPoint x: 744, startPoint y: 453, endPoint x: 773, endPoint y: 451, distance: 29.7
click at [773, 451] on div "$0.0140" at bounding box center [769, 454] width 112 height 18
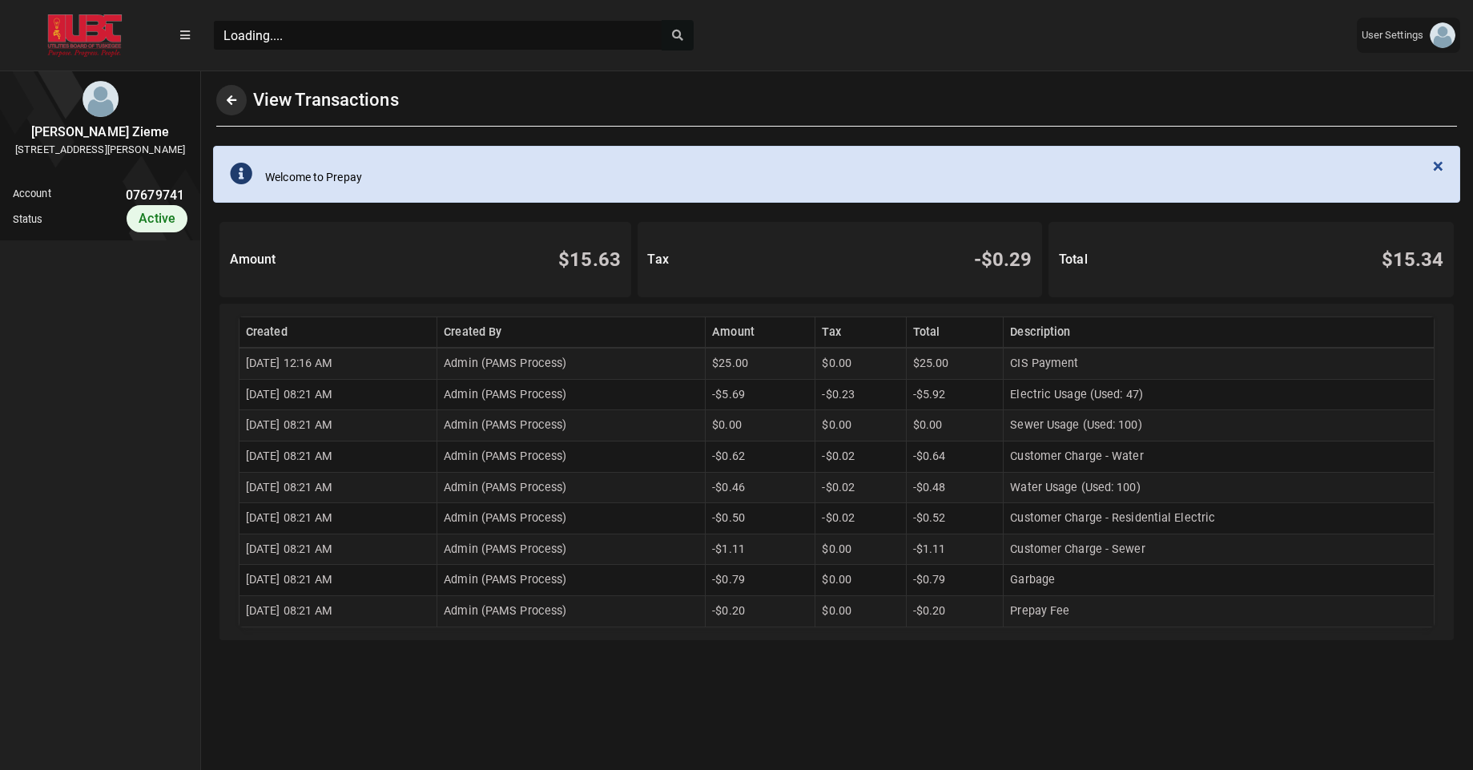
scroll to position [7, 1]
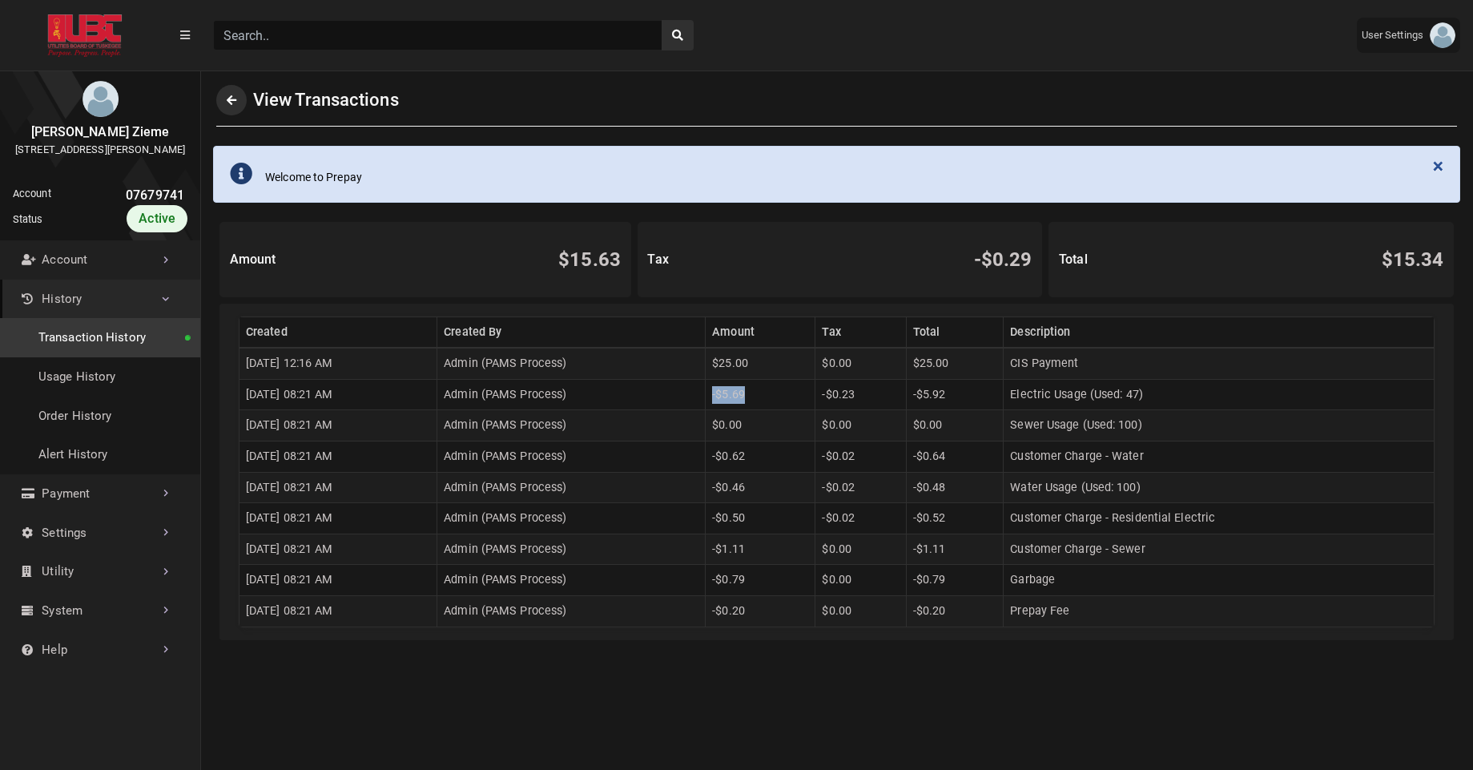
drag, startPoint x: 744, startPoint y: 400, endPoint x: 786, endPoint y: 401, distance: 41.7
click at [786, 401] on td "-$5.69" at bounding box center [761, 394] width 110 height 31
